Goal: Use online tool/utility: Utilize a website feature to perform a specific function

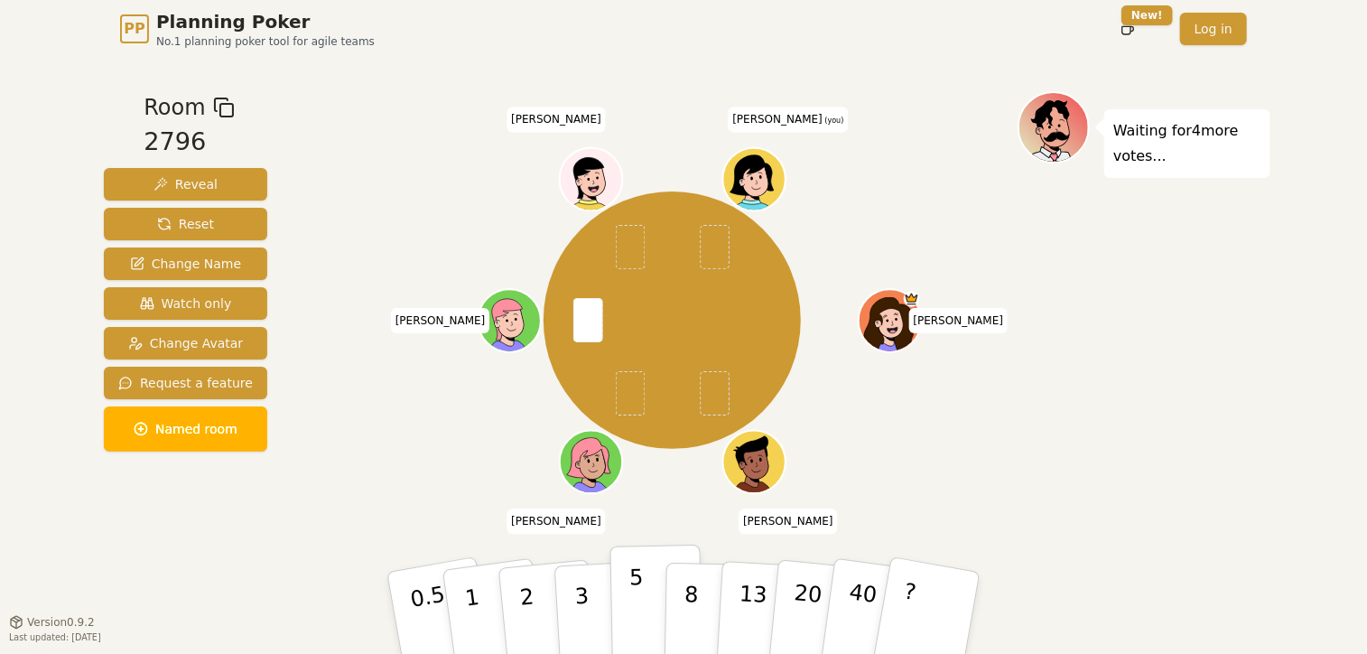
click at [636, 596] on p "5" at bounding box center [637, 613] width 15 height 98
click at [1124, 401] on div "Waiting for 3 more votes..." at bounding box center [1144, 339] width 253 height 497
click at [574, 606] on button "3" at bounding box center [603, 613] width 98 height 141
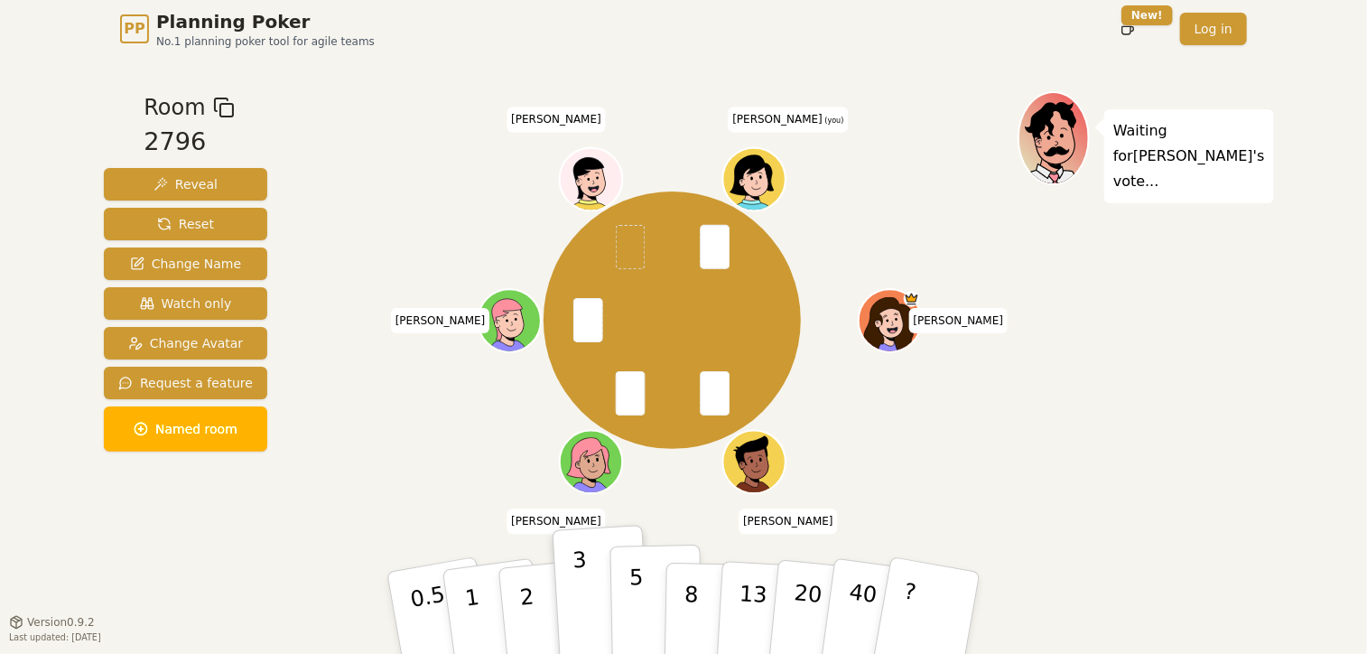
click at [636, 600] on p "5" at bounding box center [637, 613] width 15 height 98
drag, startPoint x: 636, startPoint y: 600, endPoint x: 407, endPoint y: 550, distance: 233.8
click at [407, 550] on div "Room 2796 Reveal Reset Change Name Watch only Change Avatar Request a feature N…" at bounding box center [684, 339] width 1174 height 497
click at [581, 590] on p "3" at bounding box center [584, 614] width 20 height 98
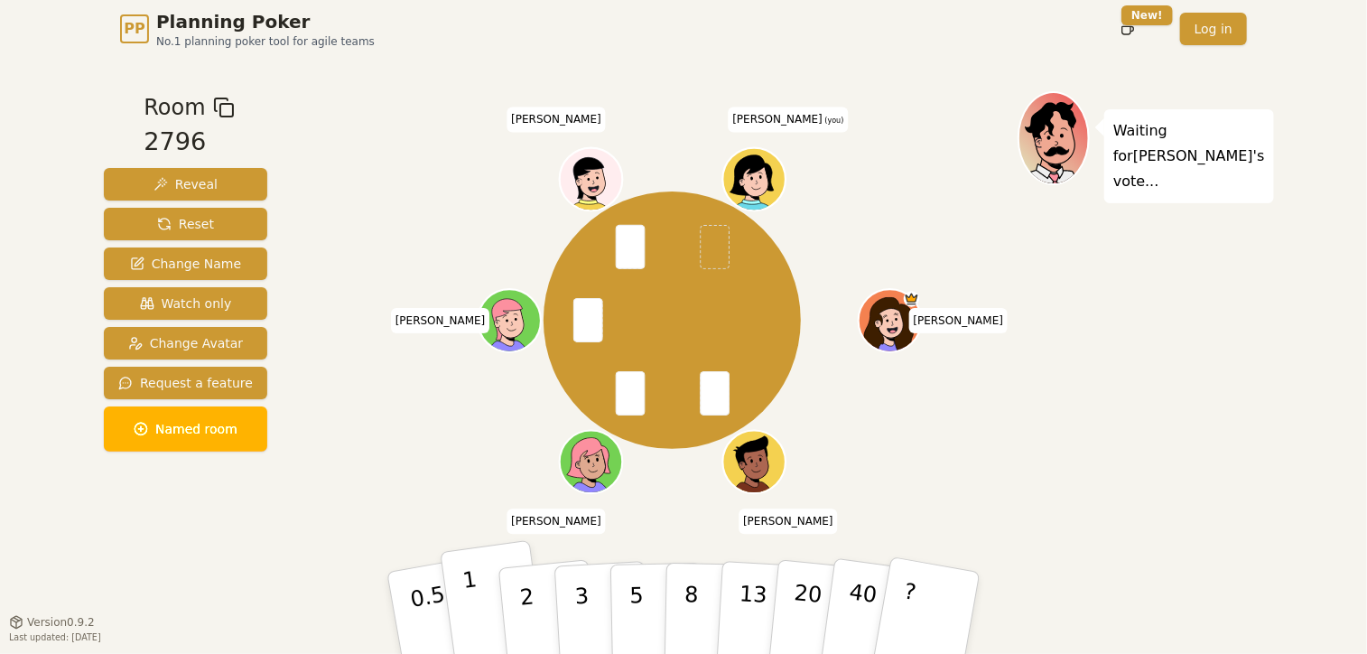
click at [473, 617] on p "1" at bounding box center [475, 615] width 27 height 98
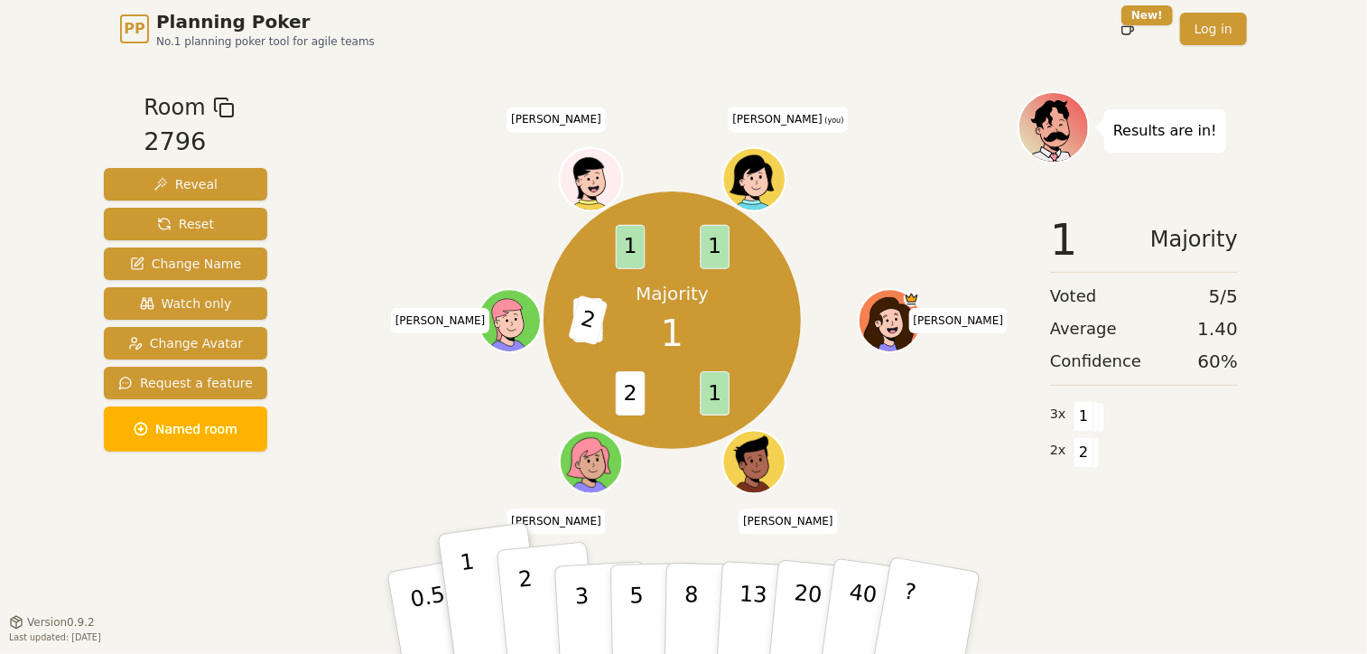
click at [533, 606] on button "2" at bounding box center [548, 614] width 103 height 144
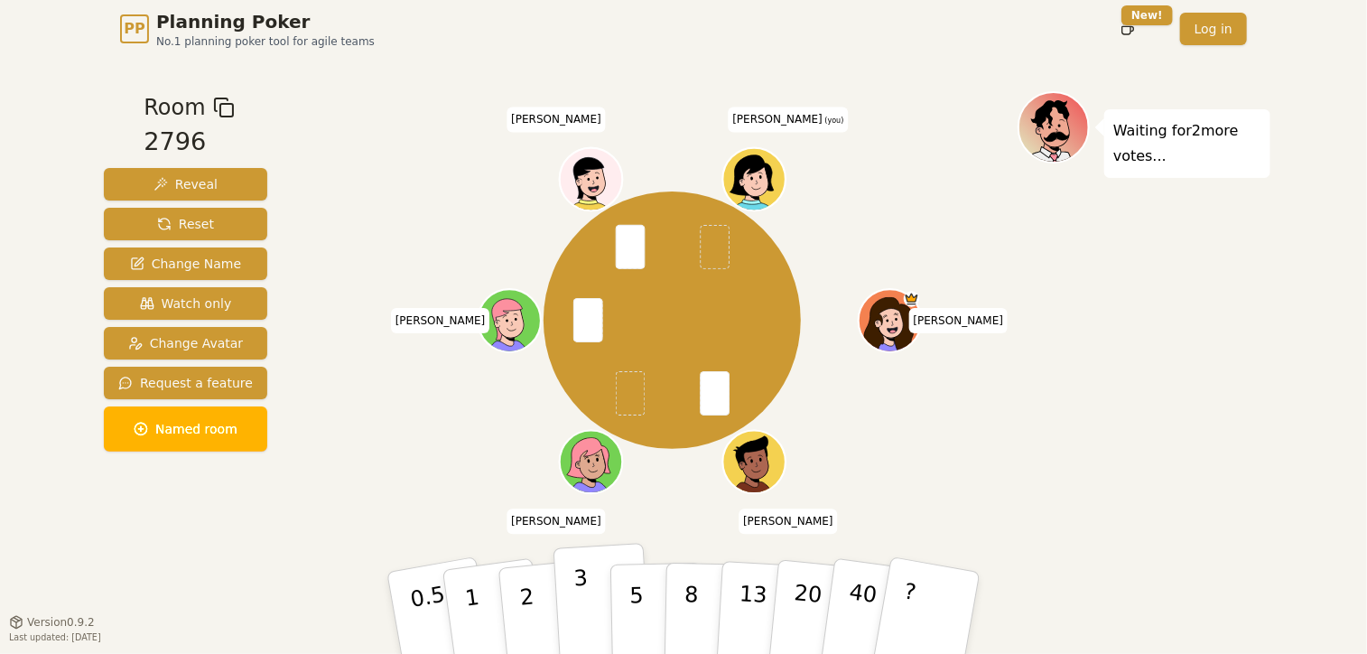
click at [591, 599] on button "3" at bounding box center [603, 613] width 98 height 141
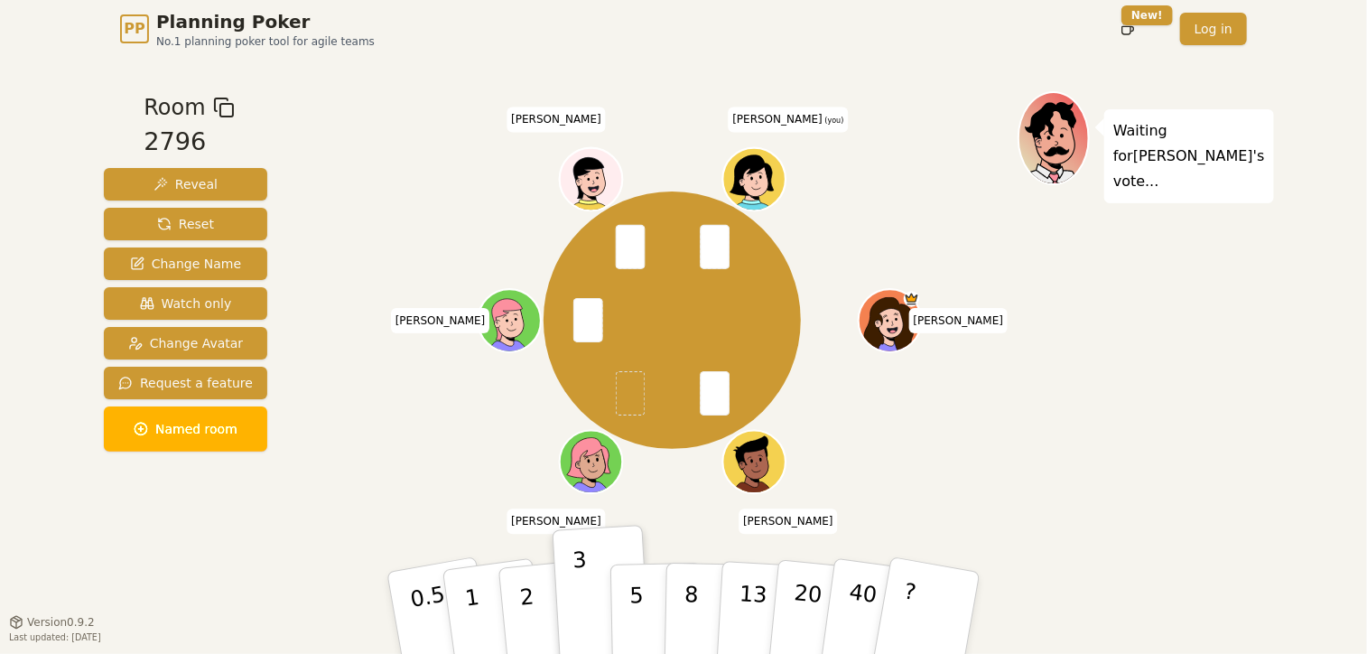
click at [330, 463] on div "Tressa anthony Payal Nora steven Mounika (you)" at bounding box center [672, 320] width 691 height 393
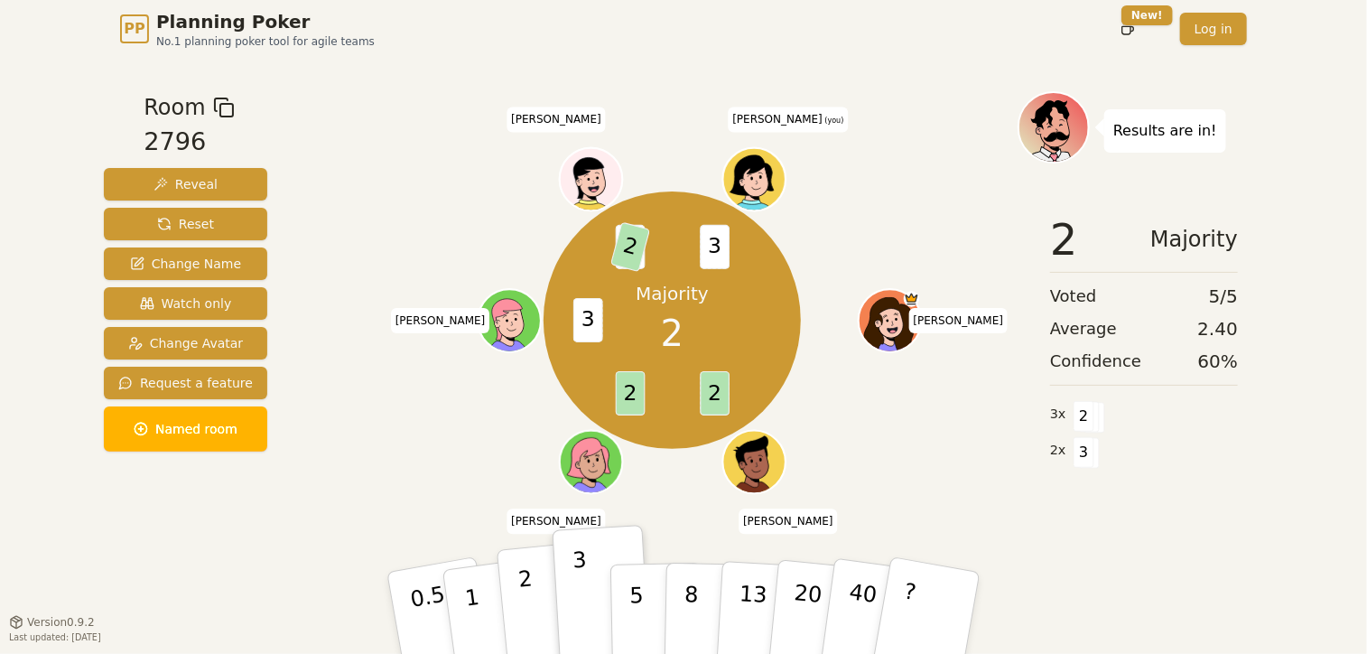
click at [536, 609] on button "2" at bounding box center [548, 614] width 103 height 144
